Goal: Task Accomplishment & Management: Use online tool/utility

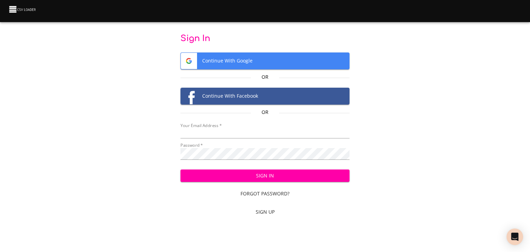
type input "[EMAIL_ADDRESS][DOMAIN_NAME]"
click at [205, 180] on span "Sign In" at bounding box center [265, 176] width 158 height 9
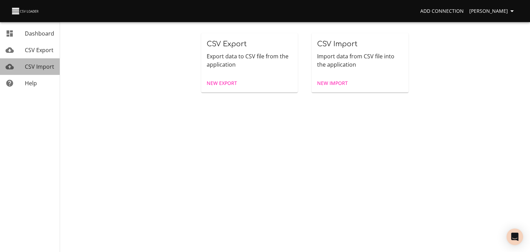
click at [36, 70] on span "CSV Import" at bounding box center [39, 67] width 29 height 8
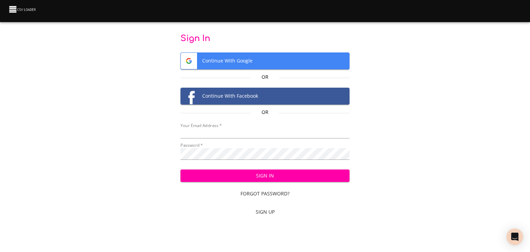
type input "[EMAIL_ADDRESS][DOMAIN_NAME]"
click at [197, 180] on span "Sign In" at bounding box center [265, 176] width 158 height 9
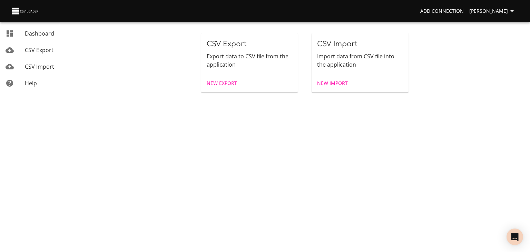
click at [41, 70] on span "CSV Import" at bounding box center [39, 67] width 29 height 8
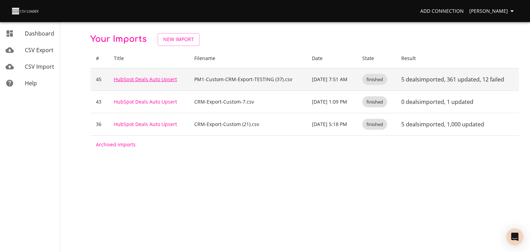
click at [144, 83] on link "HubSpot Deals Auto Upsert" at bounding box center [145, 79] width 63 height 7
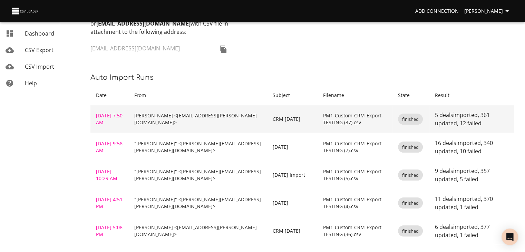
scroll to position [138, 0]
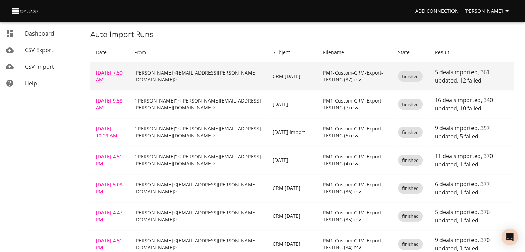
click at [106, 83] on link "Sep 29, 2025 7:50 AM" at bounding box center [109, 75] width 27 height 13
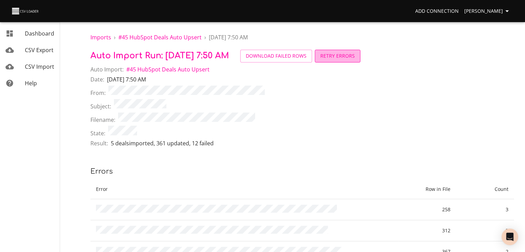
click at [355, 58] on span "Retry Errors" at bounding box center [337, 56] width 35 height 9
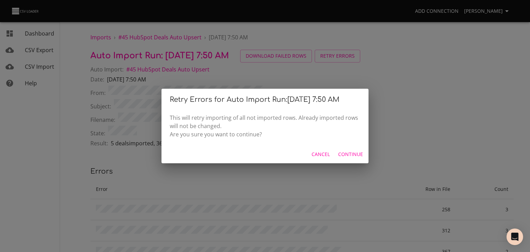
click at [312, 159] on span "Cancel" at bounding box center [321, 154] width 18 height 9
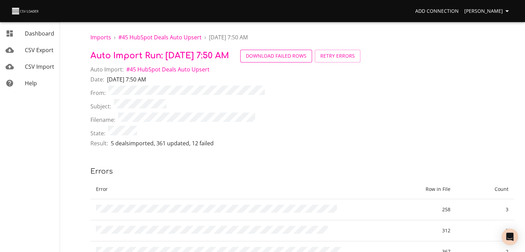
click at [307, 60] on span "Download Failed Rows" at bounding box center [276, 56] width 61 height 9
